Goal: Navigation & Orientation: Understand site structure

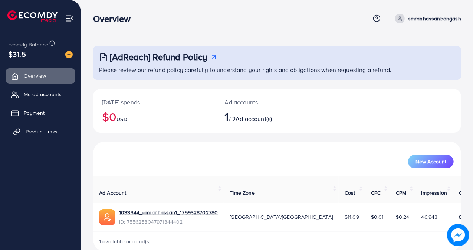
click at [41, 129] on span "Product Links" at bounding box center [42, 131] width 32 height 7
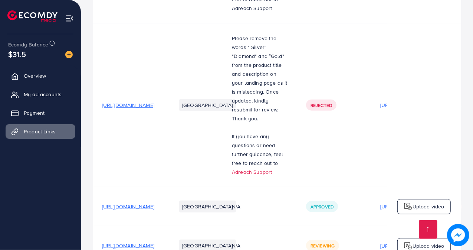
scroll to position [363, 0]
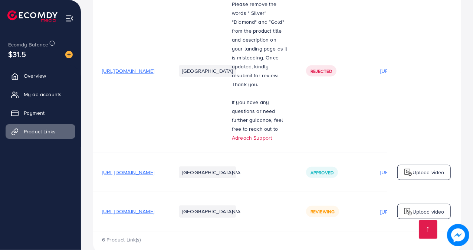
click at [335, 208] on span "Reviewing" at bounding box center [323, 211] width 24 height 6
click at [31, 73] on span "Overview" at bounding box center [37, 75] width 22 height 7
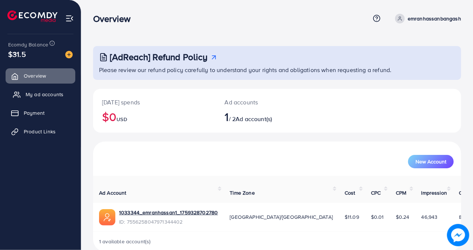
click at [36, 92] on span "My ad accounts" at bounding box center [45, 94] width 38 height 7
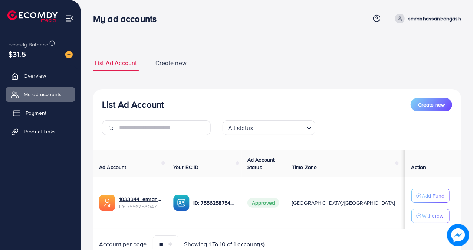
click at [47, 114] on link "Payment" at bounding box center [41, 112] width 70 height 15
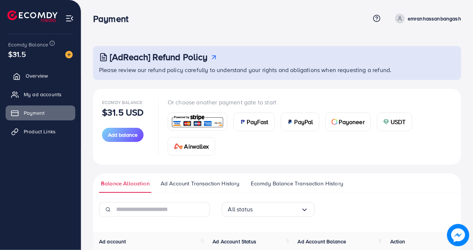
click at [50, 73] on link "Overview" at bounding box center [41, 75] width 70 height 15
